Goal: Task Accomplishment & Management: Use online tool/utility

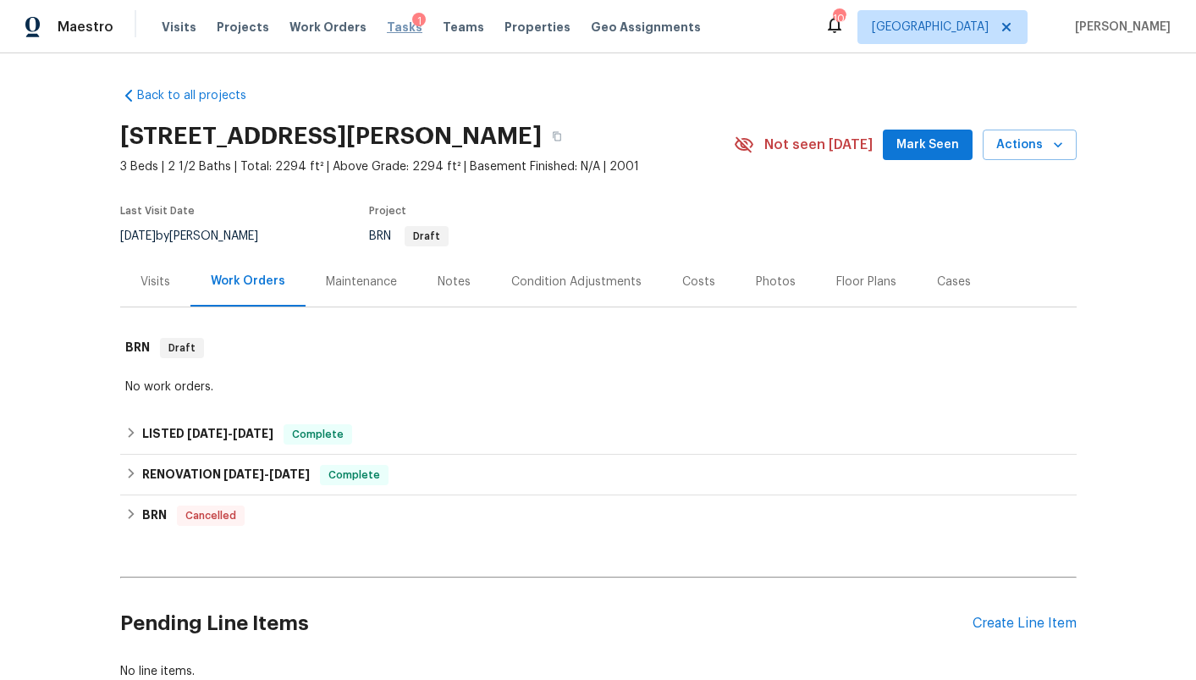
click at [387, 30] on span "Tasks" at bounding box center [405, 27] width 36 height 12
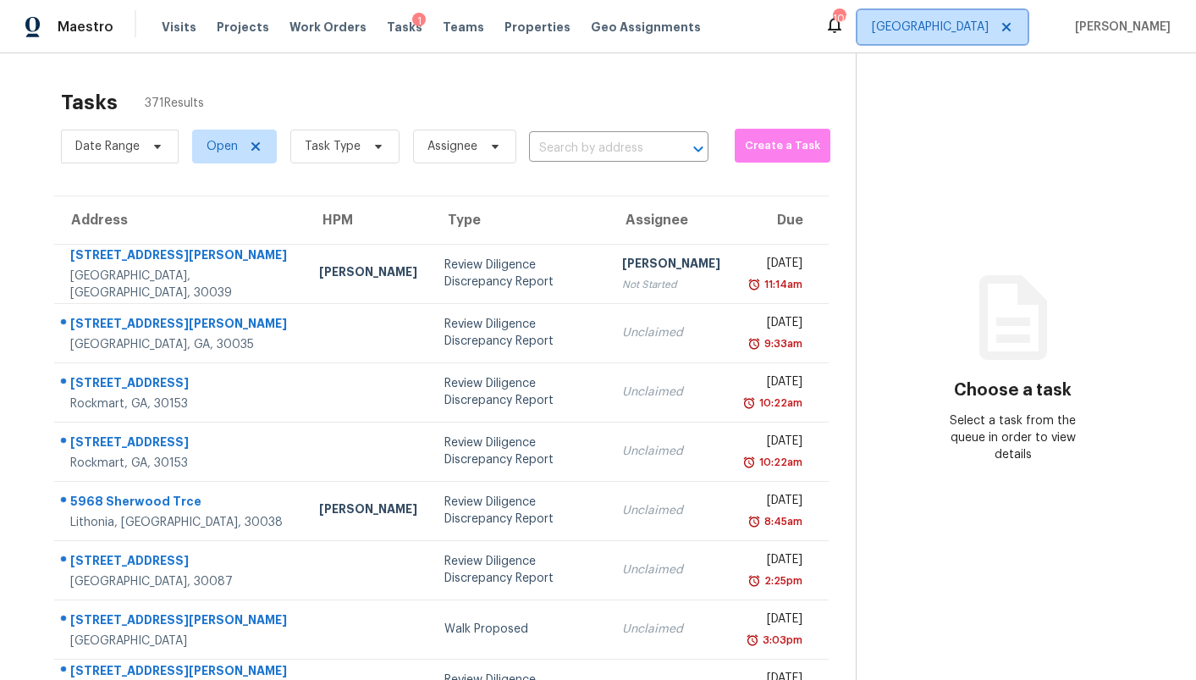
click at [977, 32] on span "[GEOGRAPHIC_DATA]" at bounding box center [930, 27] width 117 height 17
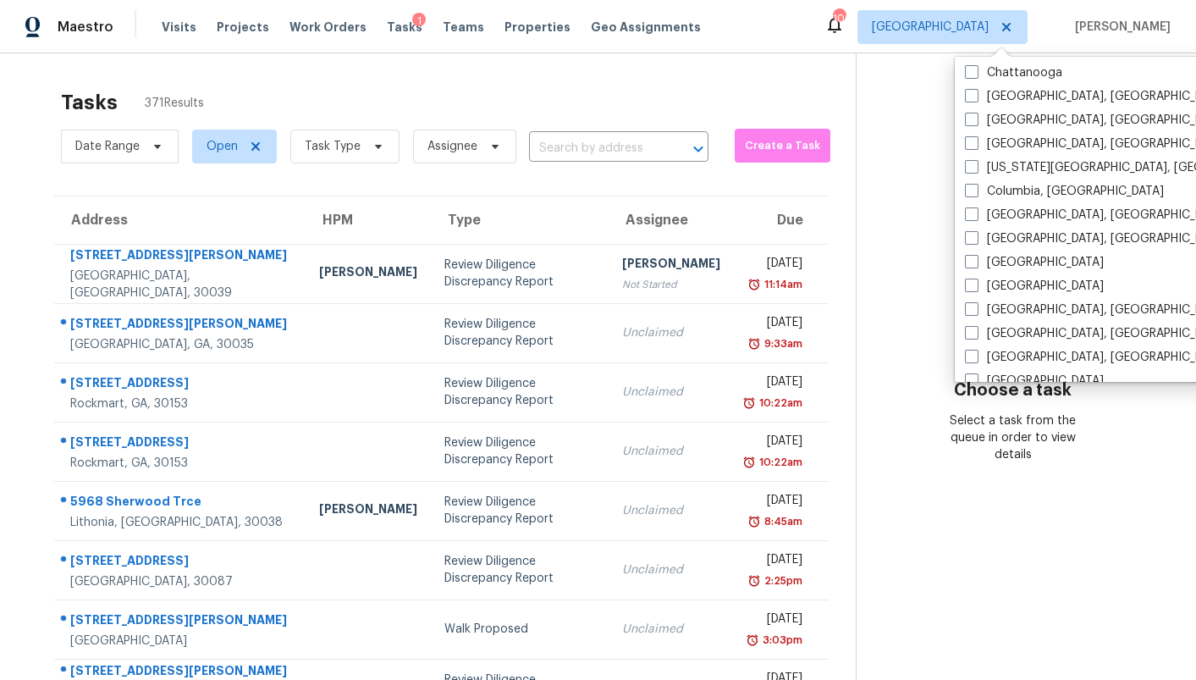
scroll to position [275, 0]
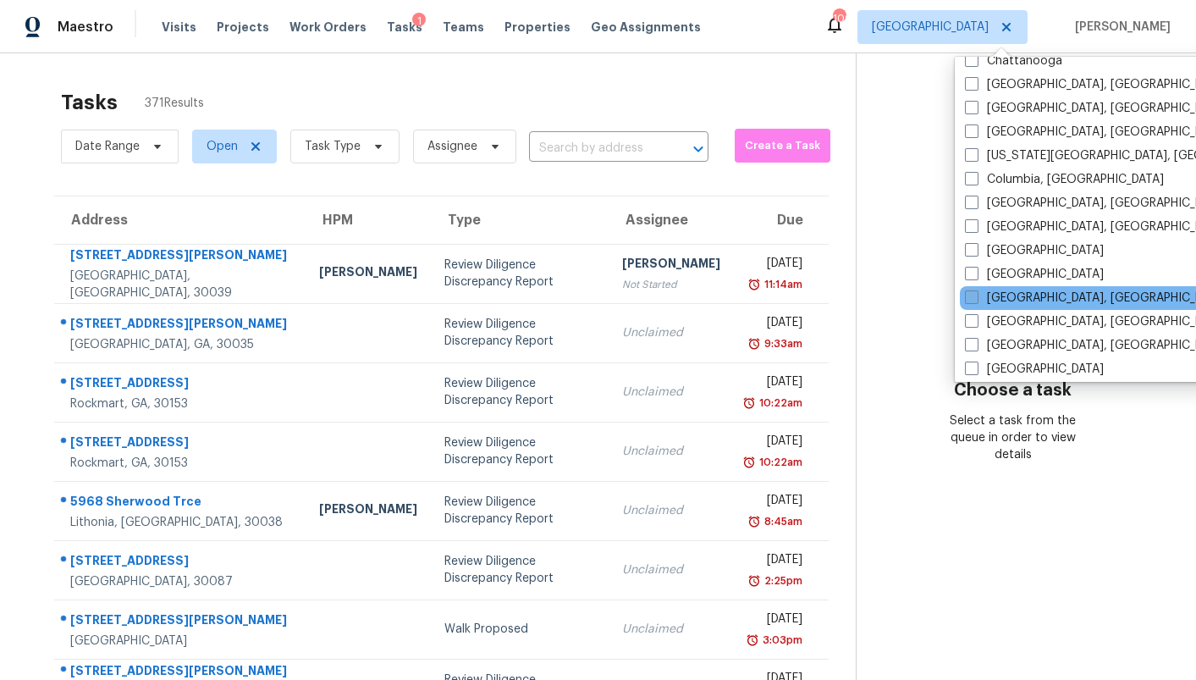
click at [995, 294] on label "[GEOGRAPHIC_DATA], [GEOGRAPHIC_DATA]" at bounding box center [1096, 298] width 262 height 17
click at [976, 294] on input "[GEOGRAPHIC_DATA], [GEOGRAPHIC_DATA]" at bounding box center [970, 295] width 11 height 11
checkbox input "true"
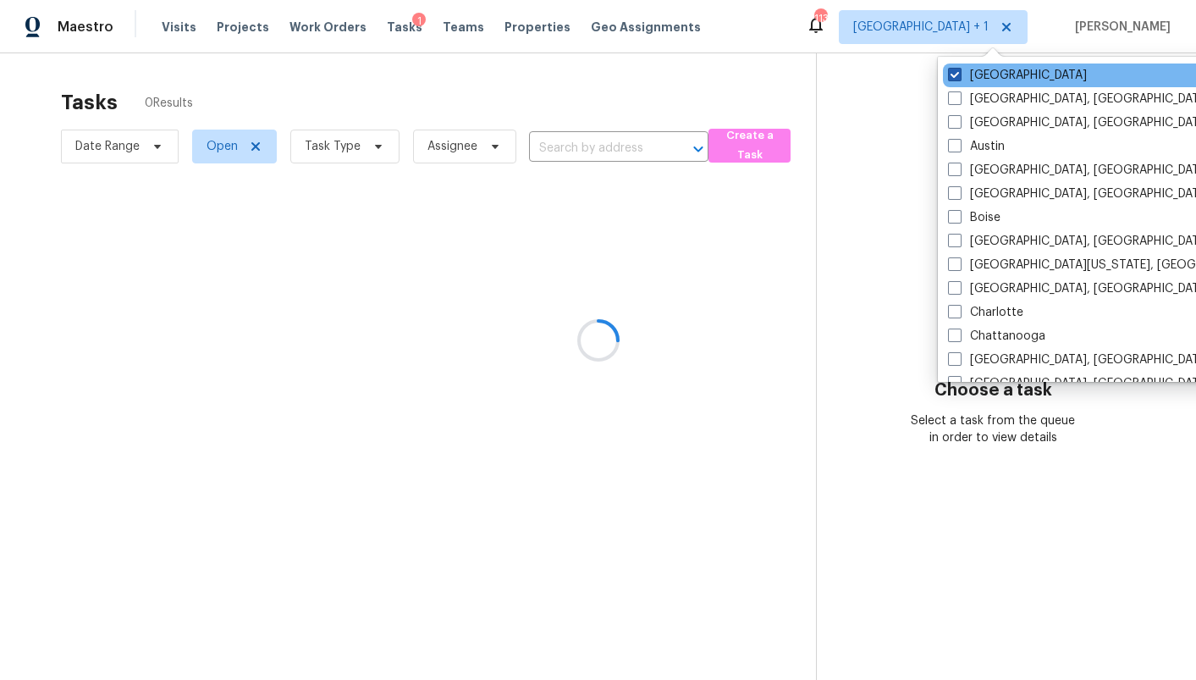
click at [973, 74] on label "[GEOGRAPHIC_DATA]" at bounding box center [1017, 75] width 139 height 17
click at [959, 74] on input "[GEOGRAPHIC_DATA]" at bounding box center [953, 72] width 11 height 11
checkbox input "false"
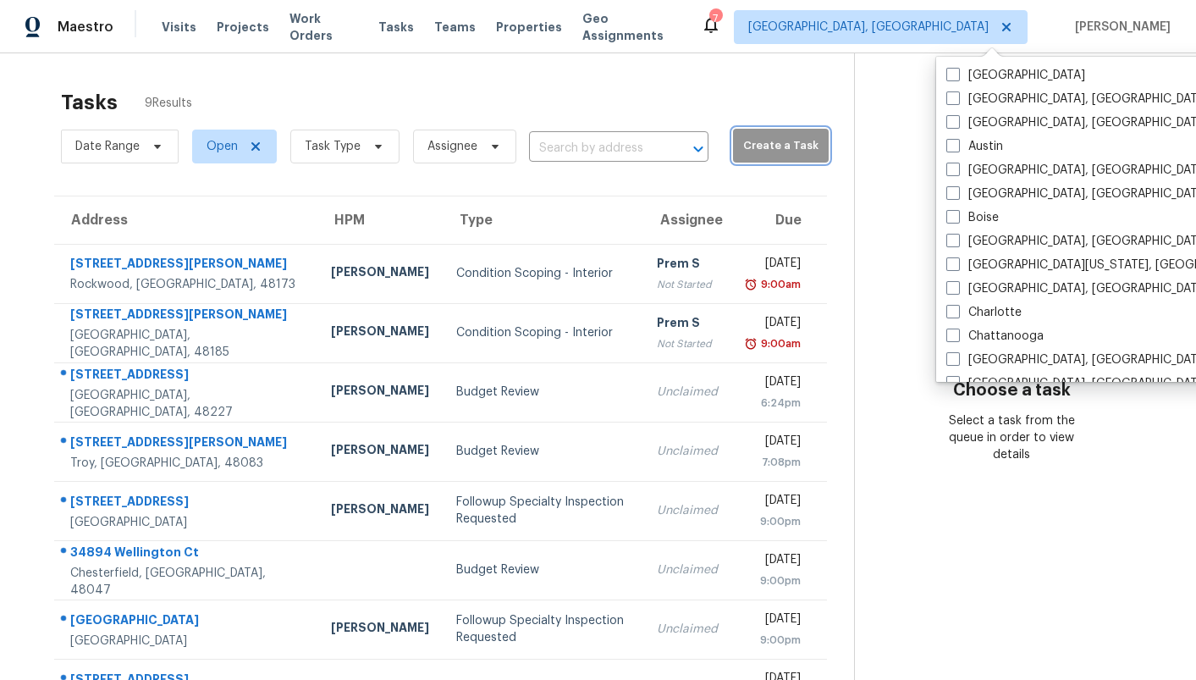
click at [753, 152] on span "Create a Task" at bounding box center [781, 145] width 79 height 19
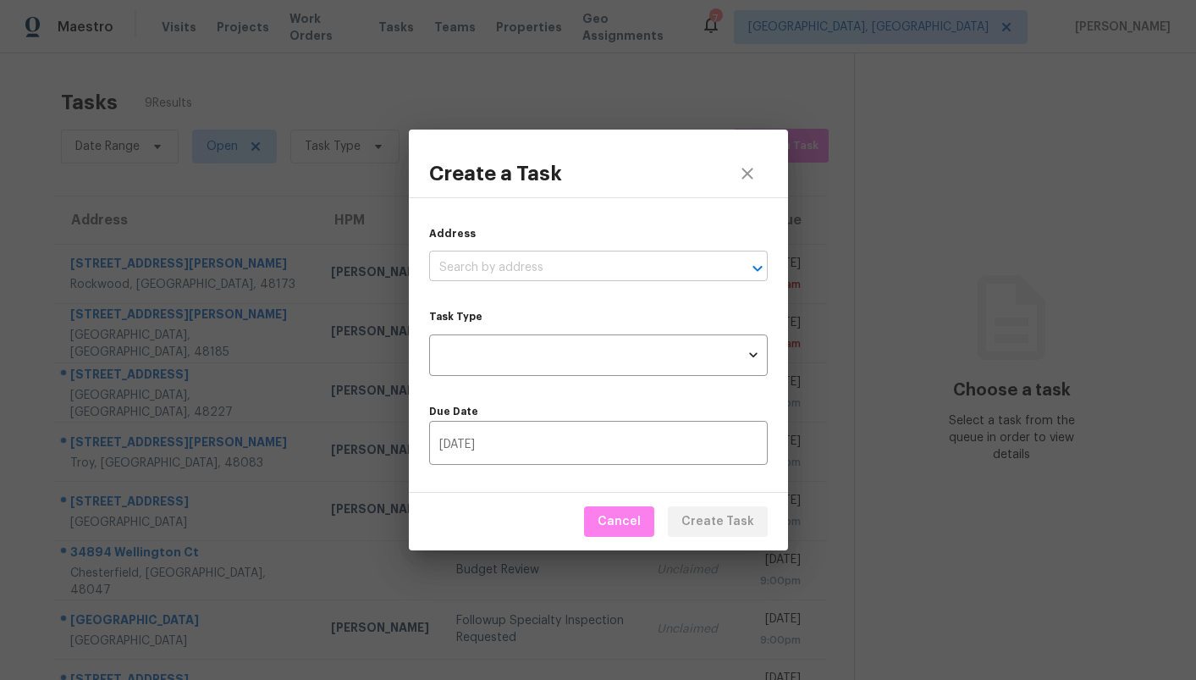
click at [566, 262] on input "text" at bounding box center [574, 268] width 291 height 26
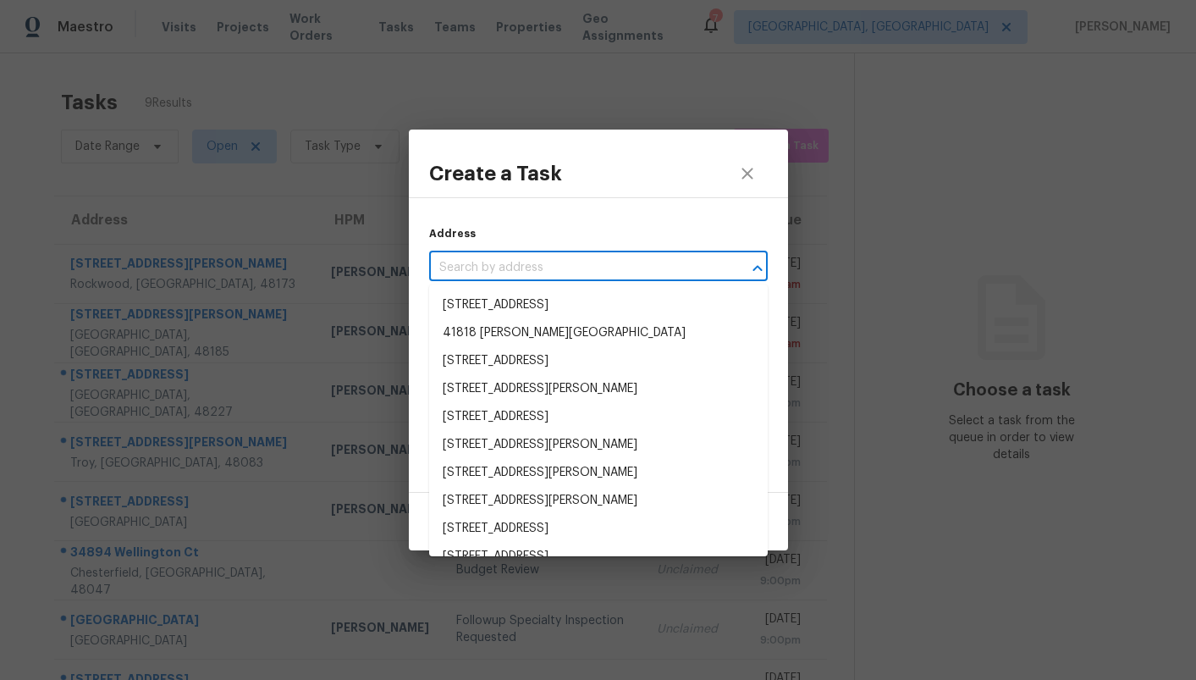
paste input "[STREET_ADDRESS]"
type input "[STREET_ADDRESS]"
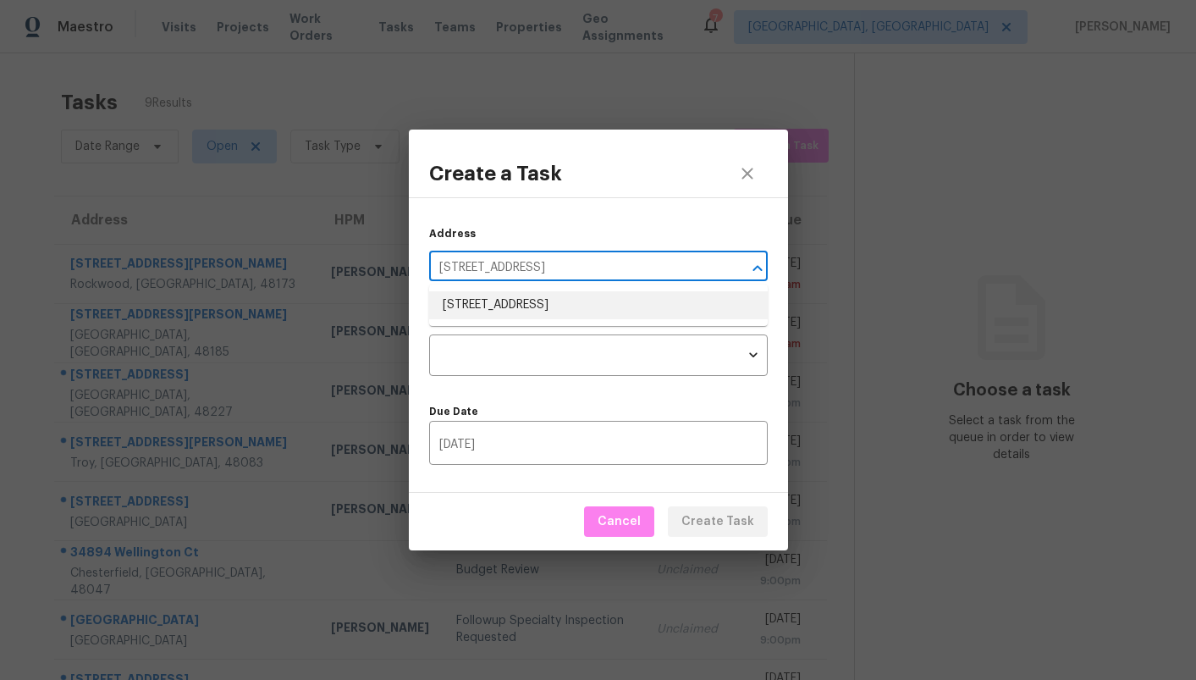
click at [539, 302] on li "[STREET_ADDRESS]" at bounding box center [598, 305] width 339 height 28
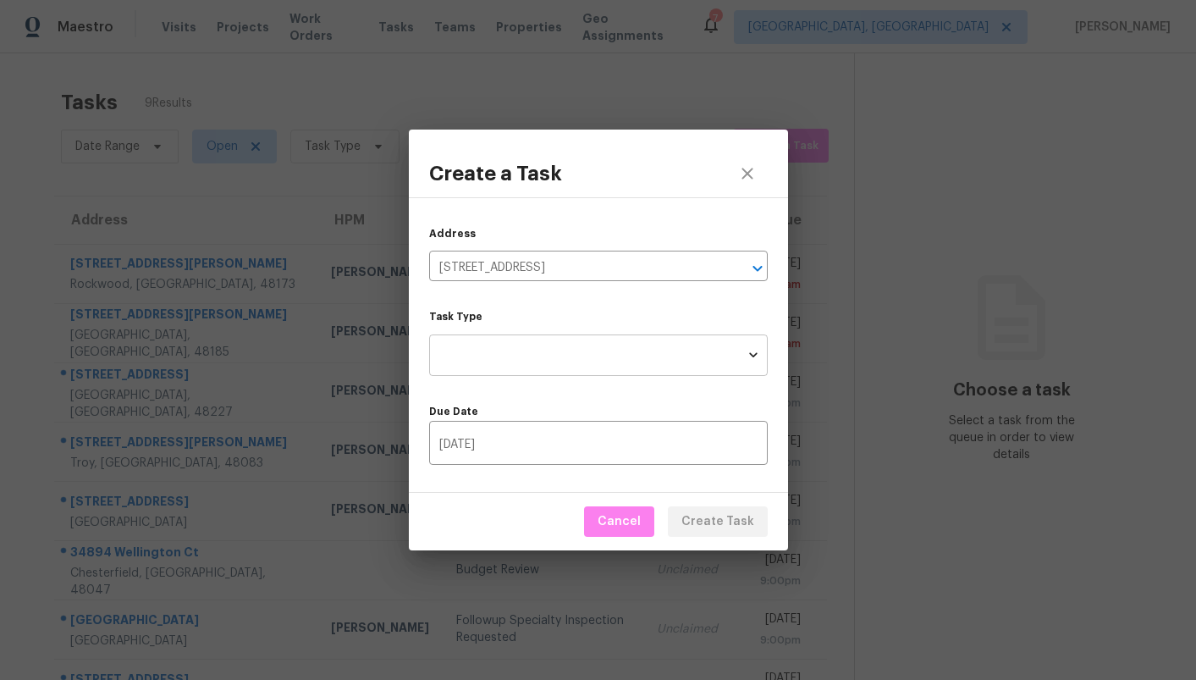
click at [523, 360] on body "Maestro Visits Projects Work Orders Tasks Teams Properties Geo Assignments 7 [G…" at bounding box center [598, 340] width 1196 height 680
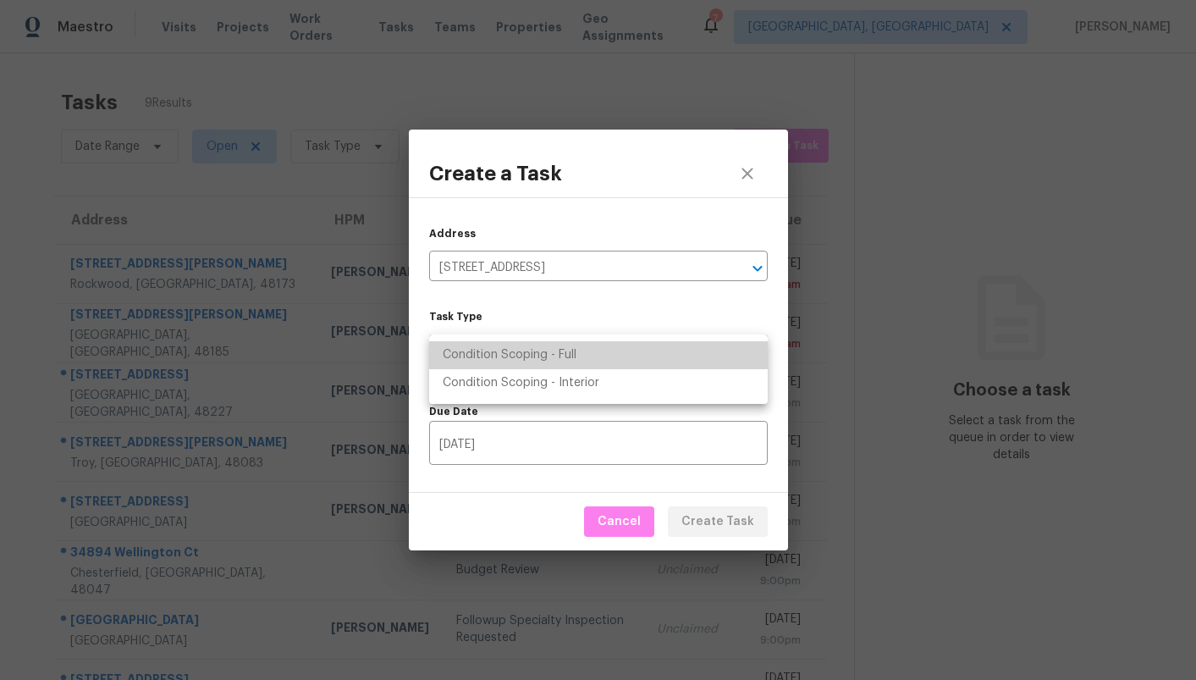
click at [523, 360] on li "Condition Scoping - Full" at bounding box center [598, 355] width 339 height 28
type input "virtual_full_assessment"
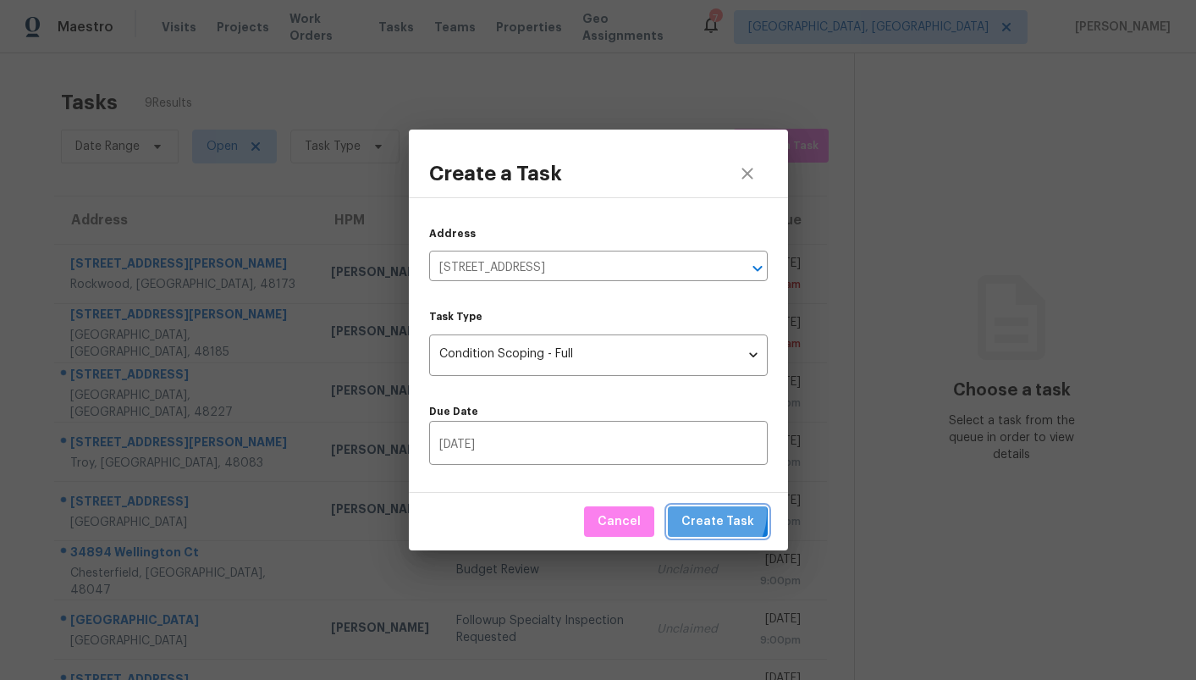
click at [710, 513] on span "Create Task" at bounding box center [718, 521] width 73 height 21
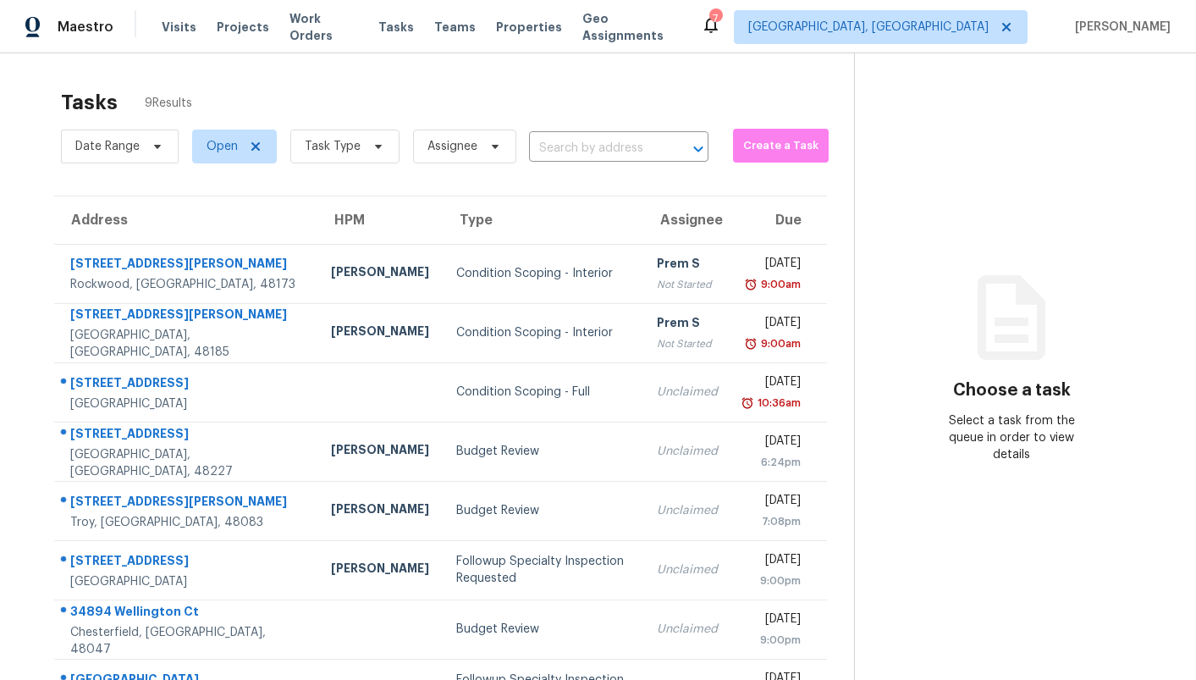
click at [433, 71] on div "Tasks 9 Results Date Range Open Task Type Assignee ​ Create a Task Address HPM …" at bounding box center [598, 452] width 1196 height 798
click at [177, 31] on span "Visits" at bounding box center [179, 27] width 35 height 17
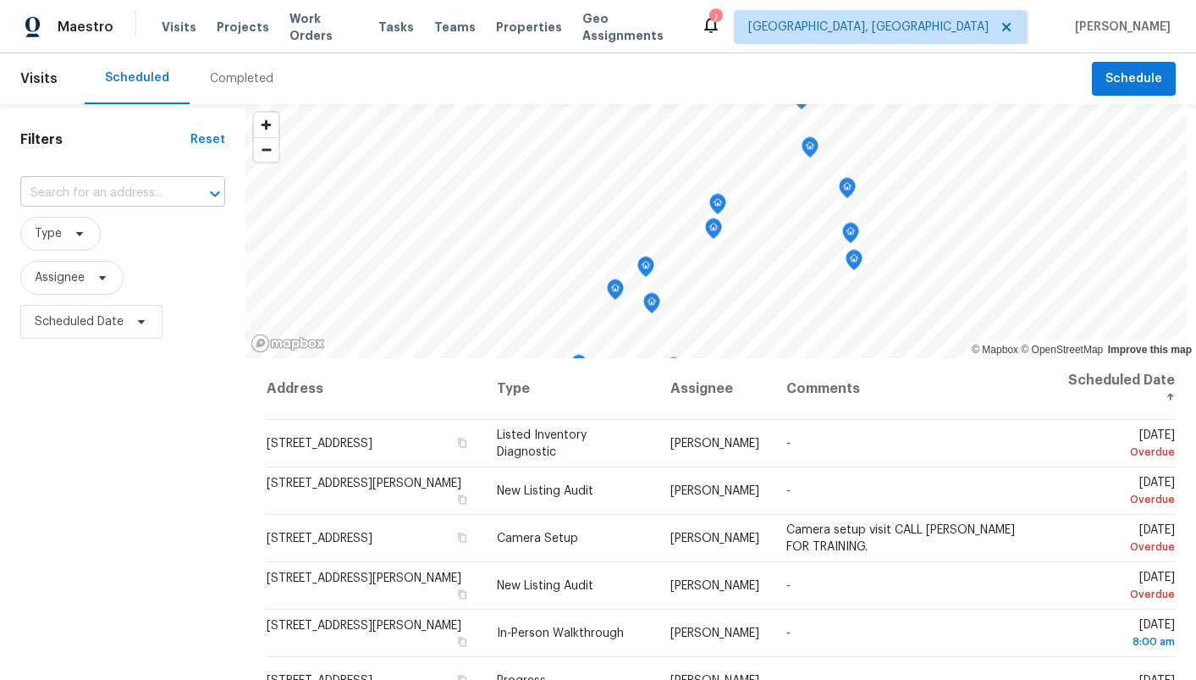
click at [86, 191] on input "text" at bounding box center [98, 193] width 157 height 26
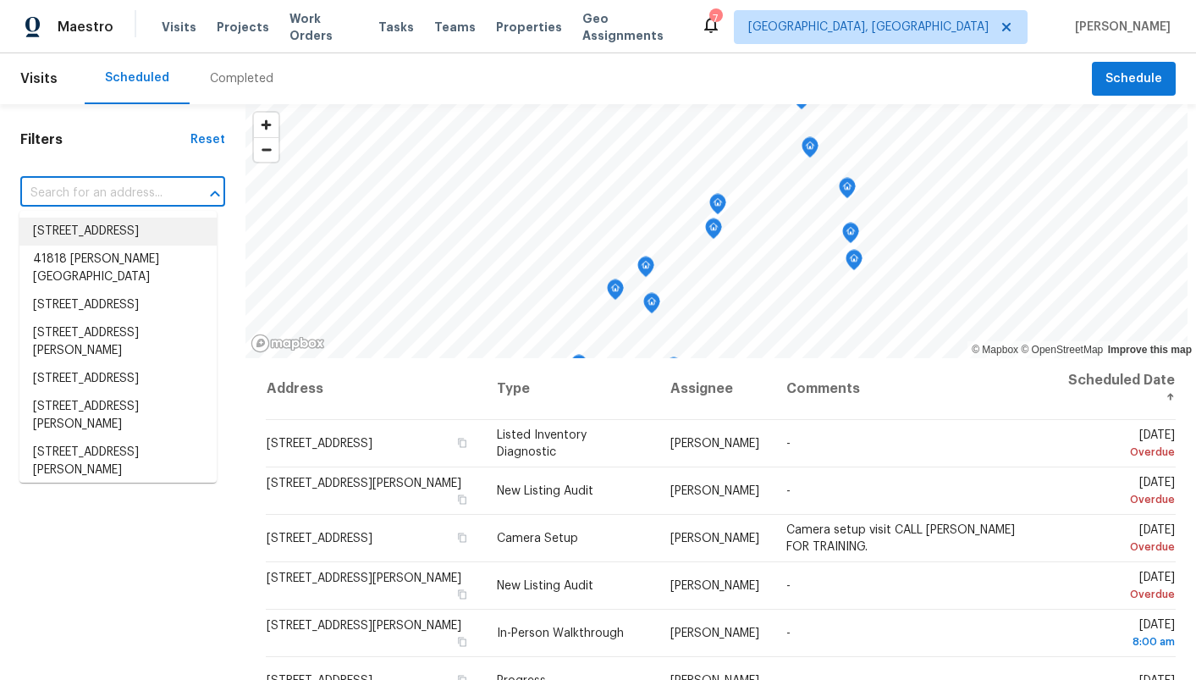
click at [218, 158] on div "Filters Reset ​ Type Assignee Scheduled Date" at bounding box center [123, 503] width 246 height 798
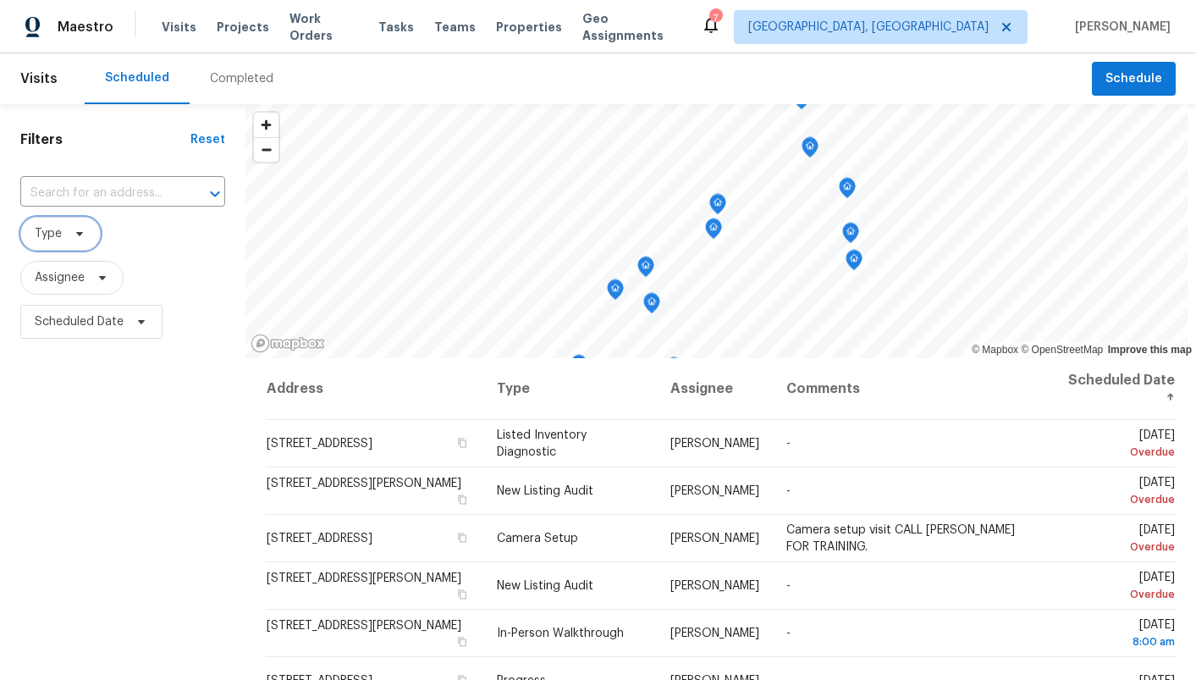
click at [72, 244] on span "Type" at bounding box center [60, 234] width 80 height 34
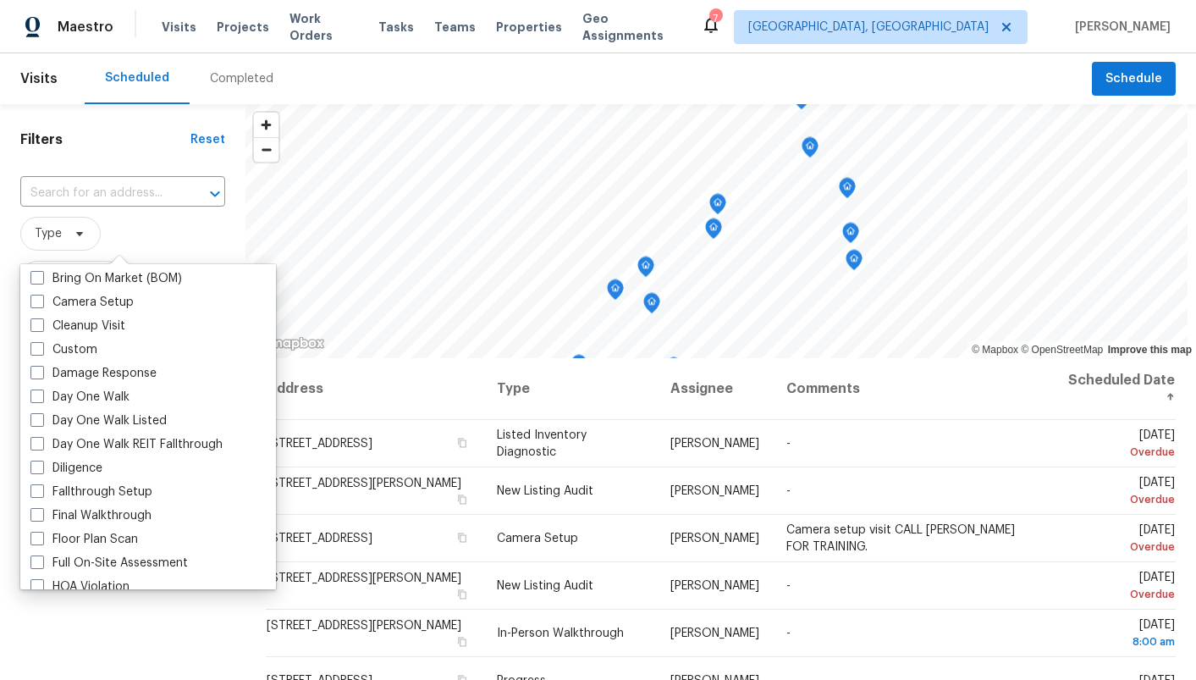
scroll to position [193, 0]
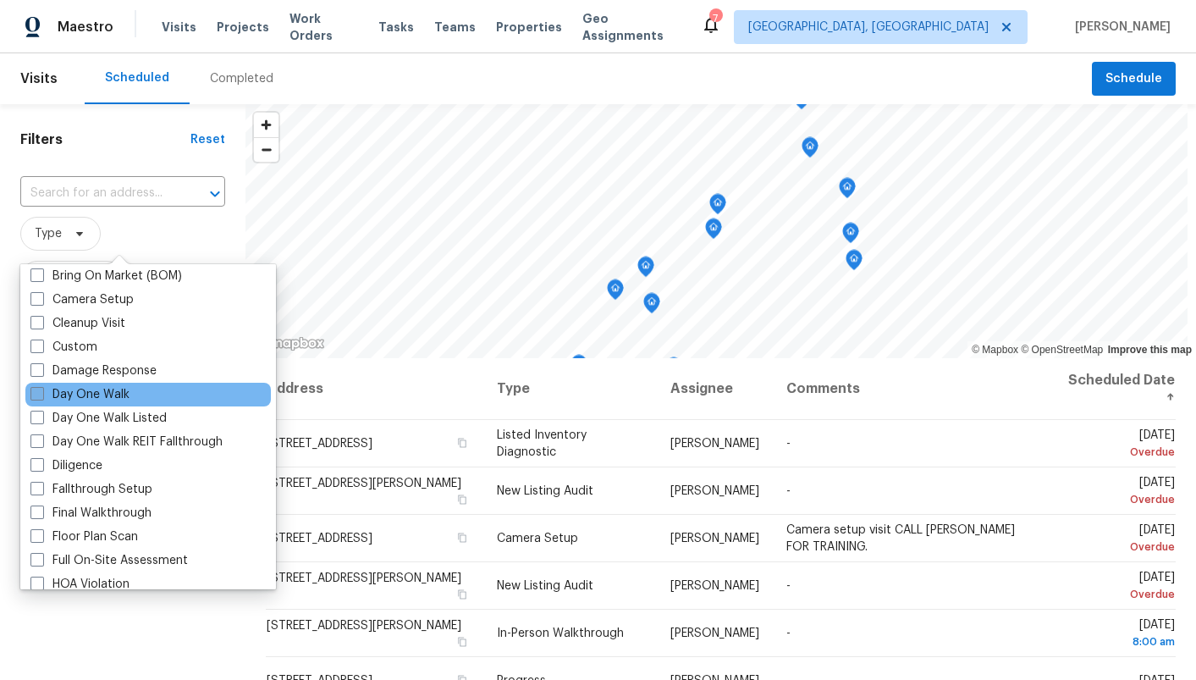
click at [98, 393] on label "Day One Walk" at bounding box center [79, 394] width 99 height 17
click at [41, 393] on input "Day One Walk" at bounding box center [35, 391] width 11 height 11
checkbox input "true"
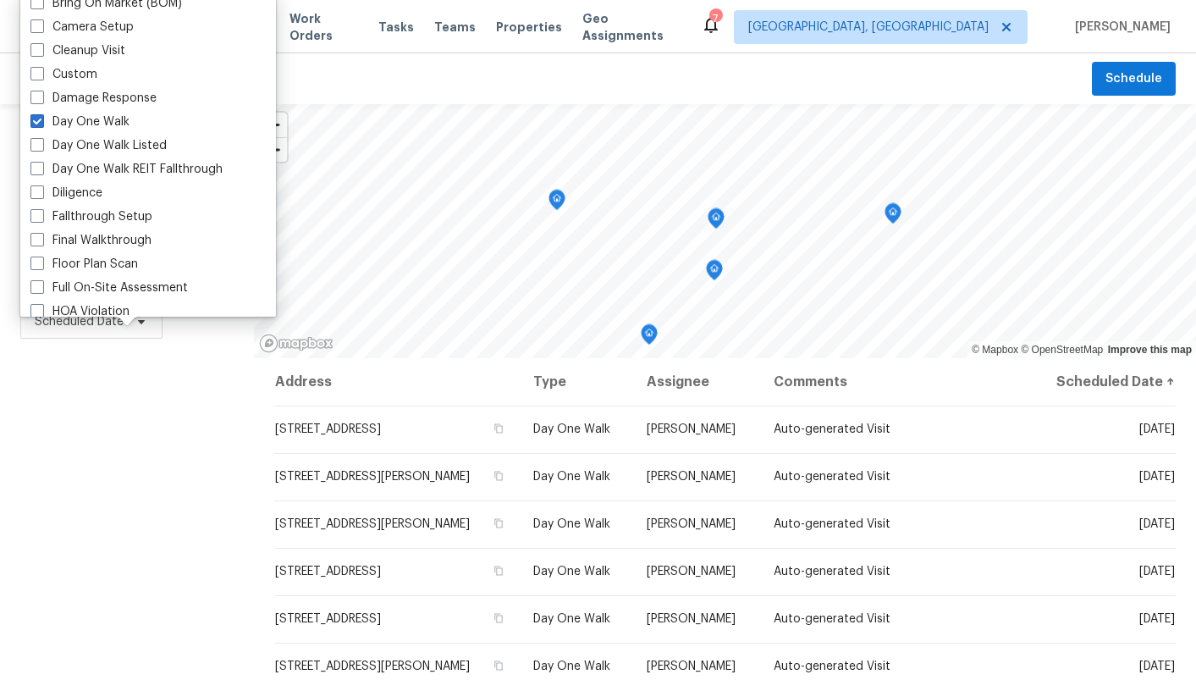
click at [196, 445] on div "Filters Reset ​ Day One Walk Assignee Scheduled Date" at bounding box center [127, 503] width 254 height 798
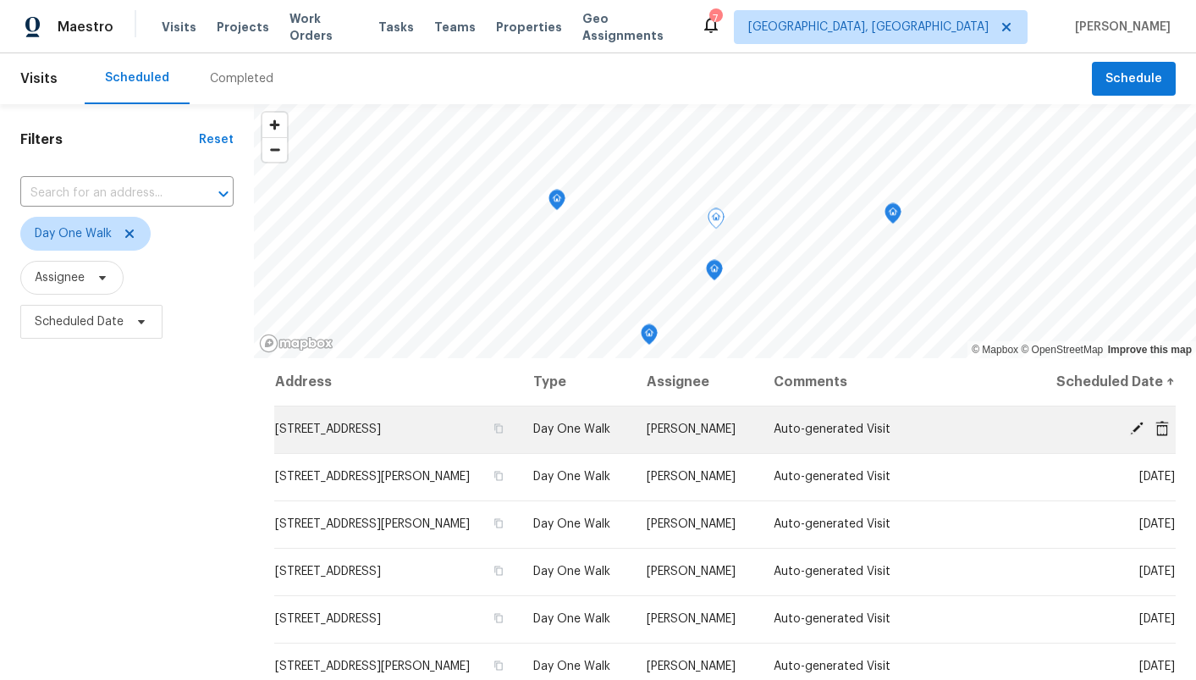
click at [392, 453] on td "[STREET_ADDRESS]" at bounding box center [397, 429] width 246 height 47
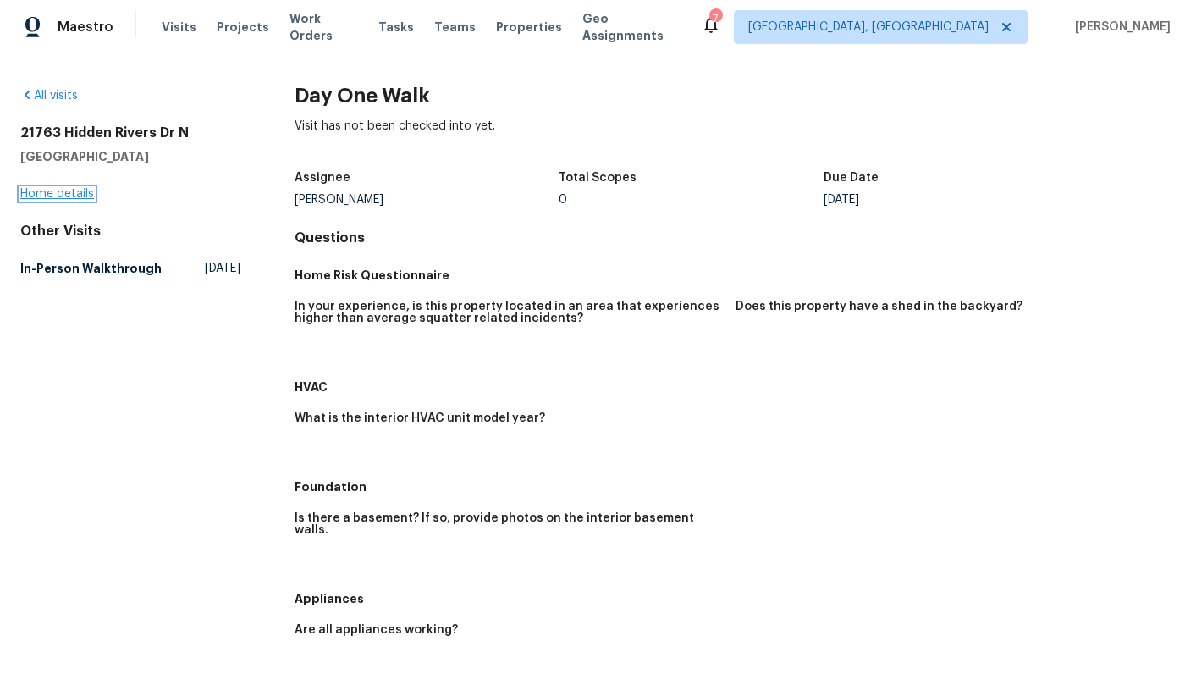
click at [80, 195] on link "Home details" at bounding box center [57, 194] width 74 height 12
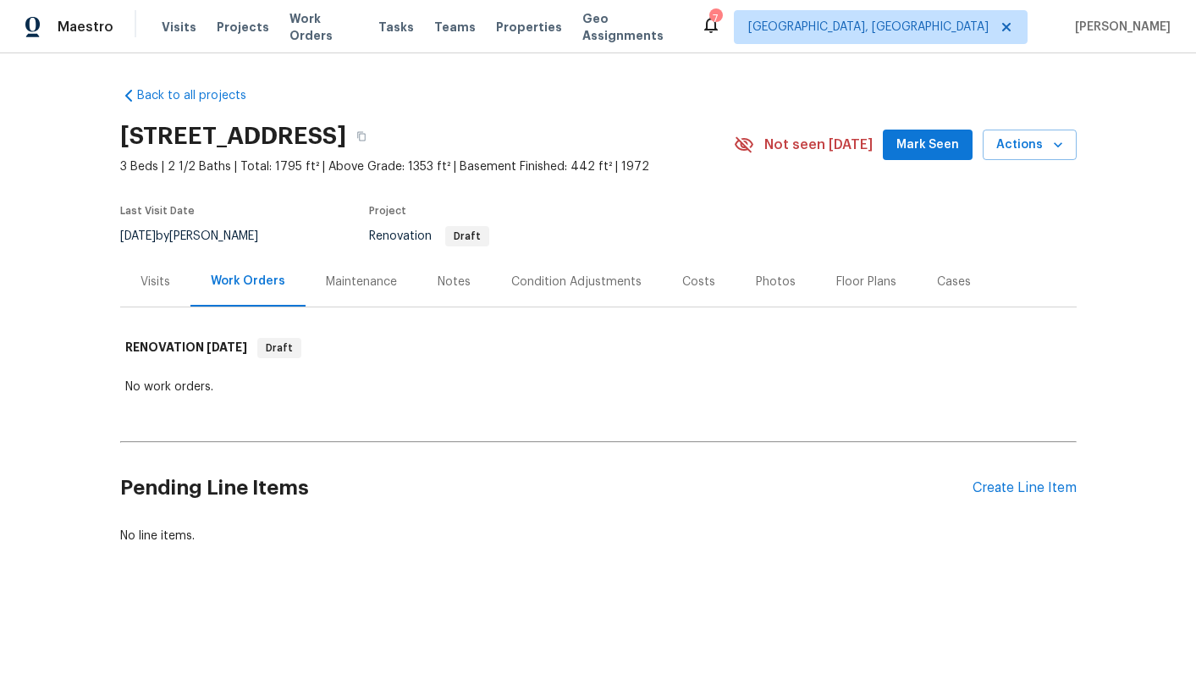
click at [571, 281] on div "Condition Adjustments" at bounding box center [576, 282] width 130 height 17
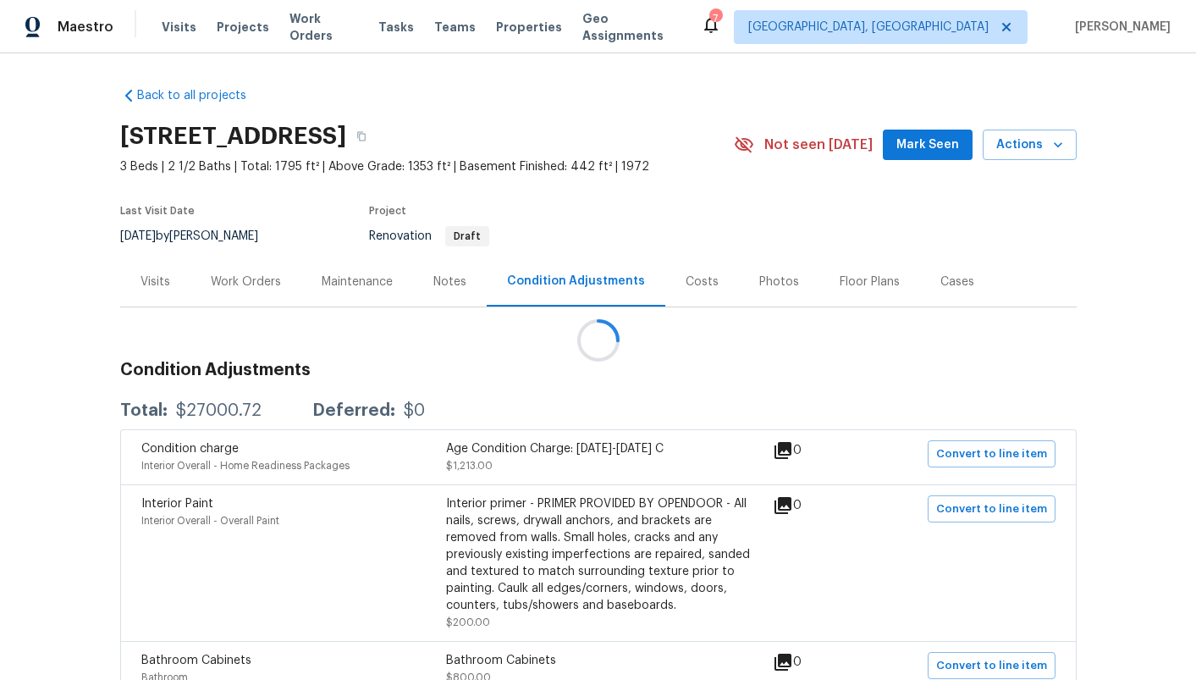
click at [694, 286] on div at bounding box center [598, 340] width 1196 height 680
click at [694, 280] on div "Costs" at bounding box center [702, 282] width 33 height 17
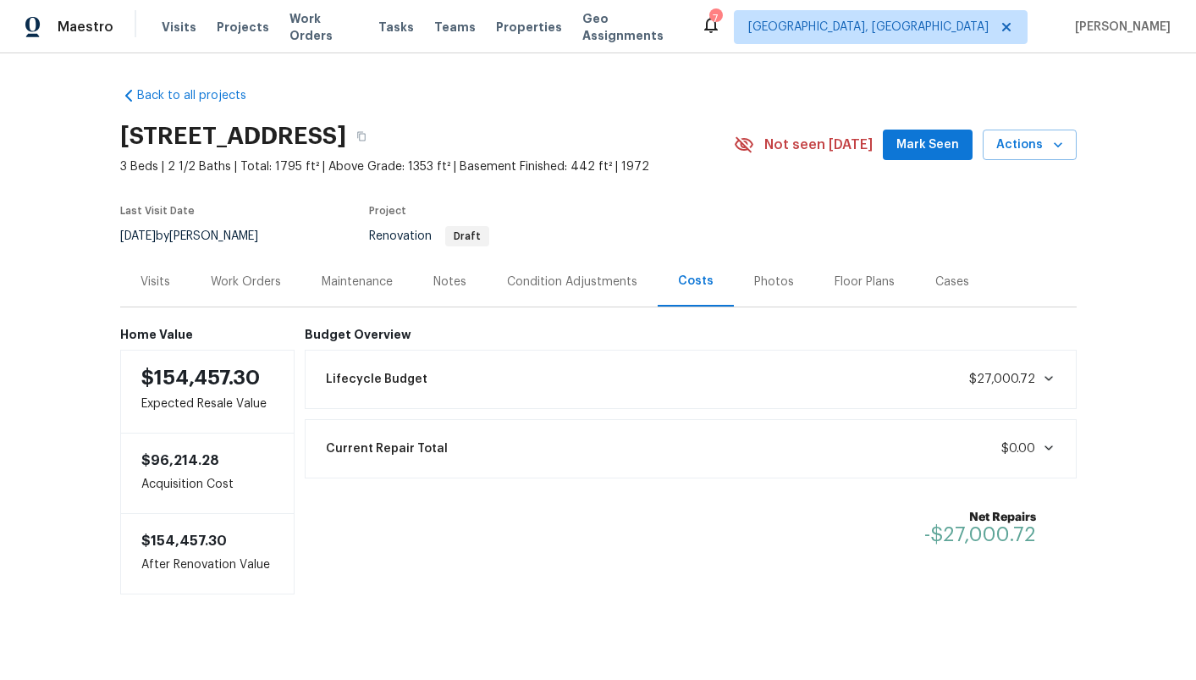
click at [615, 368] on div "Lifecycle Budget $27,000.72" at bounding box center [691, 379] width 750 height 37
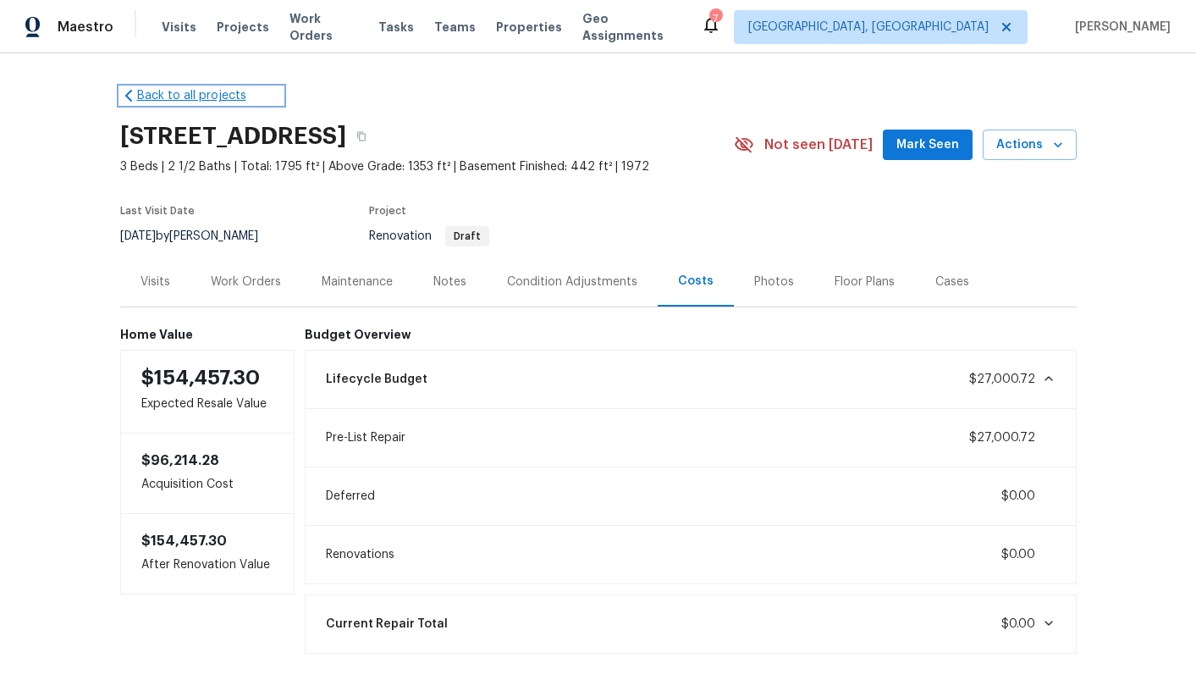
click at [173, 90] on link "Back to all projects" at bounding box center [201, 95] width 163 height 17
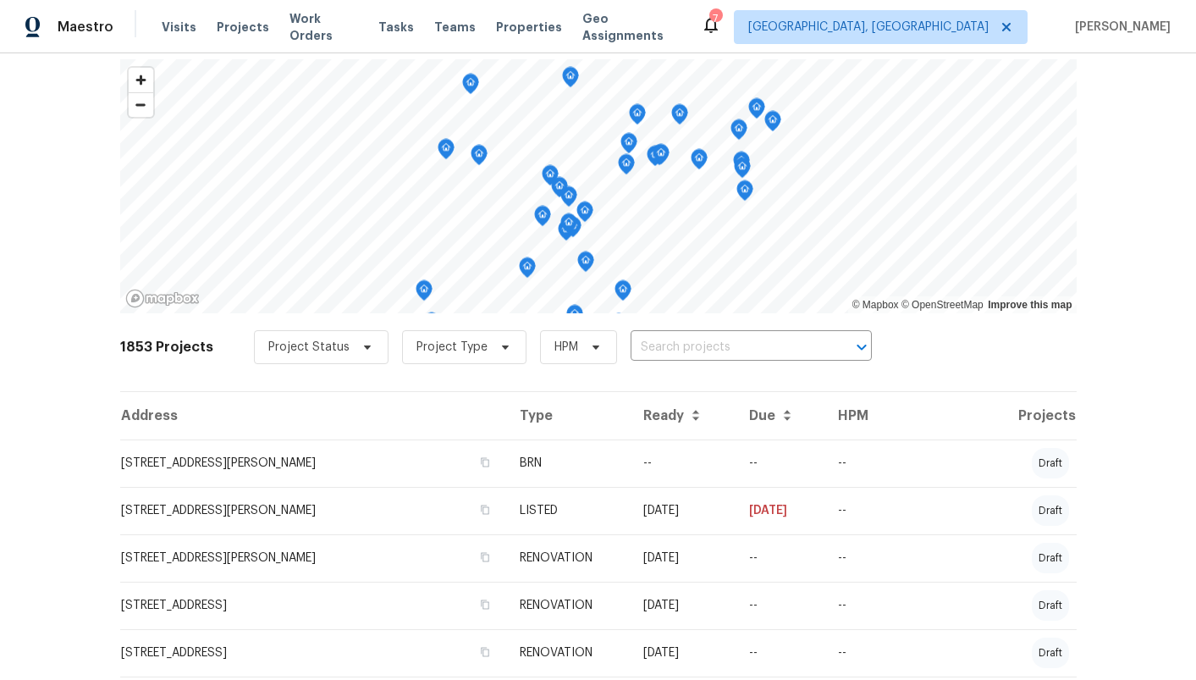
scroll to position [81, 0]
